Goal: Transaction & Acquisition: Purchase product/service

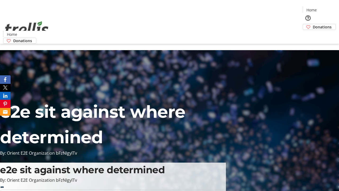
click at [313, 24] on span "Donations" at bounding box center [322, 27] width 19 height 6
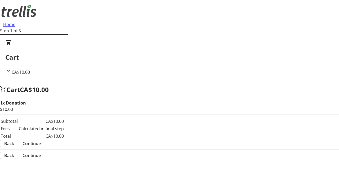
select select "CA"
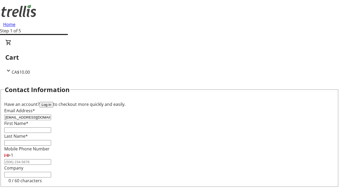
type input "[EMAIL_ADDRESS][DOMAIN_NAME]"
type input "[PERSON_NAME]"
type input "[STREET_ADDRESS][PERSON_NAME]"
type input "Kelowna"
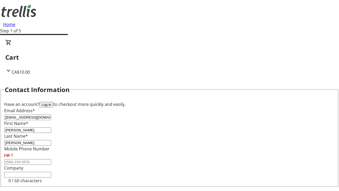
select select "BC"
type input "Kelowna"
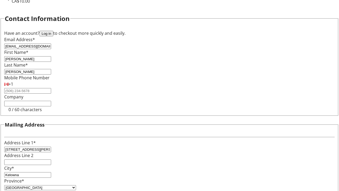
type input "V1Y 0C2"
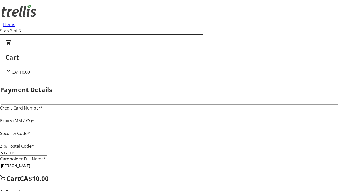
type input "V1Y 0C2"
